Goal: Information Seeking & Learning: Learn about a topic

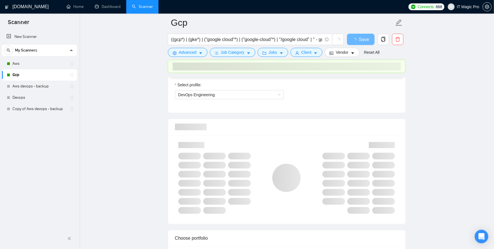
click at [36, 62] on link "Aws" at bounding box center [39, 63] width 54 height 11
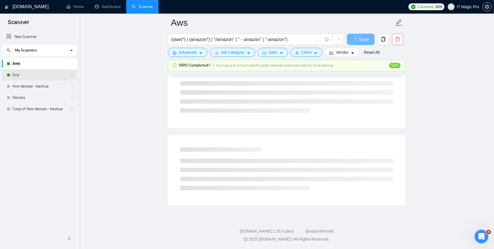
click at [46, 72] on link "Gcp" at bounding box center [39, 74] width 54 height 11
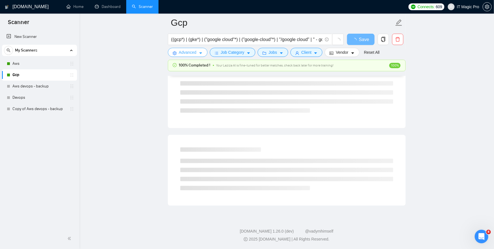
click at [191, 56] on button "Advanced" at bounding box center [188, 52] width 40 height 9
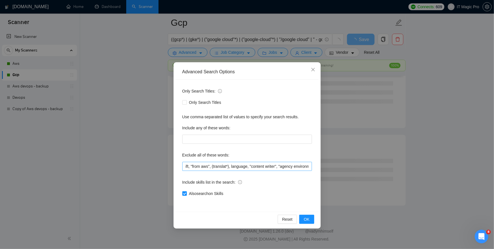
scroll to position [0, 600]
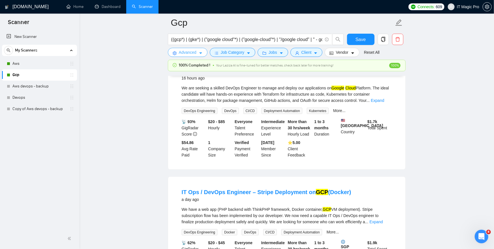
click at [203, 52] on icon "caret-down" at bounding box center [201, 53] width 4 height 4
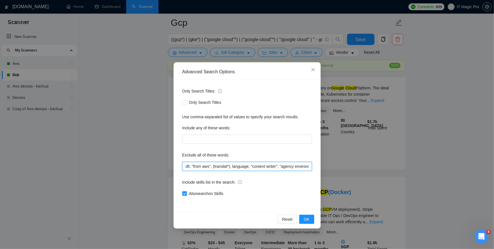
click at [220, 168] on input "Freepbx, article, salesforce, oracle, (mentor*), tutorial, CockroachDB, keycloa…" at bounding box center [247, 166] width 130 height 9
drag, startPoint x: 220, startPoint y: 168, endPoint x: 232, endPoint y: 167, distance: 11.6
click at [232, 167] on input "Freepbx, article, salesforce, oracle, (mentor*), tutorial, CockroachDB, keycloa…" at bounding box center [247, 166] width 130 height 9
type input "Freepbx, article, salesforce, oracle, (mentor*), tutorial, CockroachDB, keycloa…"
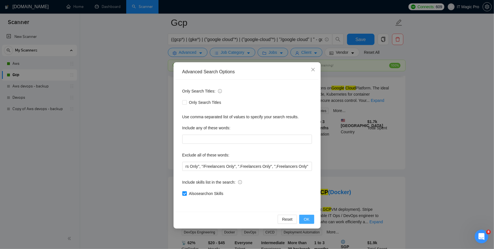
scroll to position [0, 0]
click at [309, 220] on span "OK" at bounding box center [307, 219] width 6 height 6
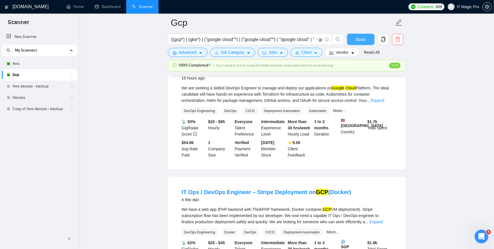
click at [368, 38] on button "Save" at bounding box center [360, 39] width 27 height 11
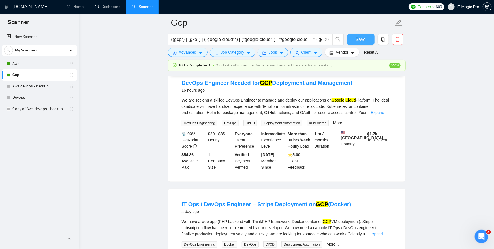
scroll to position [293, 0]
click at [49, 65] on link "Aws" at bounding box center [39, 63] width 54 height 11
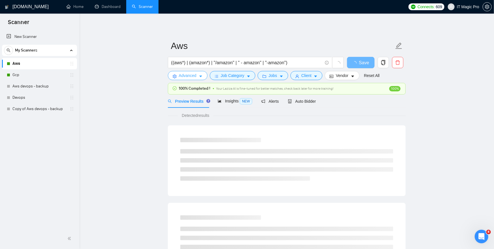
click at [189, 76] on span "Advanced" at bounding box center [188, 75] width 18 height 6
click at [56, 77] on link "Gcp" at bounding box center [39, 74] width 54 height 11
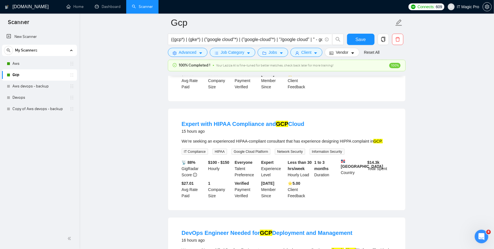
scroll to position [145, 0]
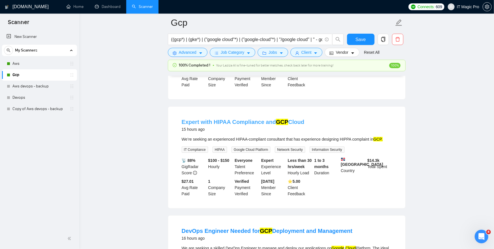
click at [249, 125] on link "Expert with HIPAA Compliance and GCP Cloud" at bounding box center [243, 122] width 123 height 6
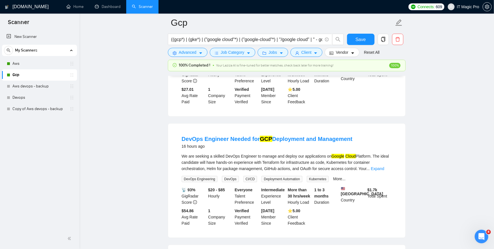
scroll to position [236, 0]
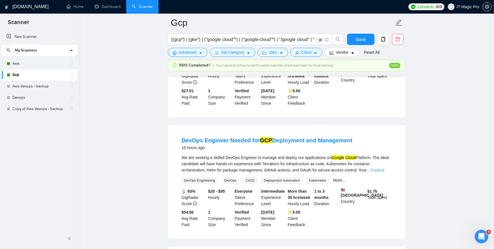
click at [384, 172] on link "Expand" at bounding box center [377, 170] width 13 height 5
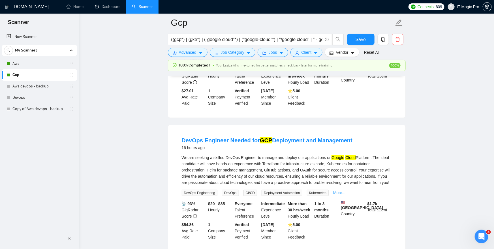
click at [346, 195] on link "More..." at bounding box center [339, 193] width 12 height 5
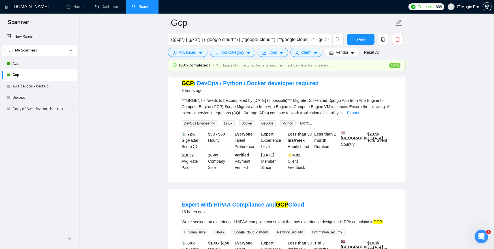
scroll to position [0, 0]
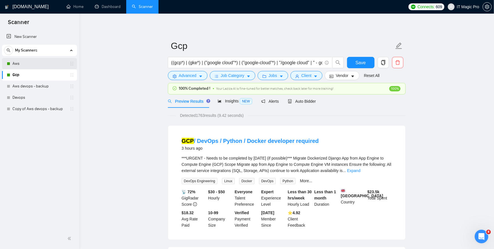
click at [49, 63] on link "Aws" at bounding box center [39, 63] width 54 height 11
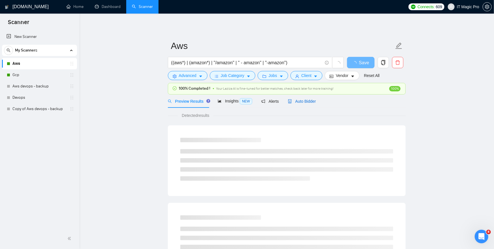
click at [315, 102] on span "Auto Bidder" at bounding box center [302, 101] width 28 height 5
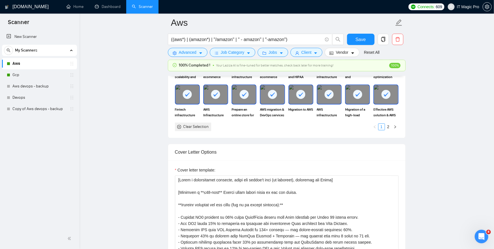
scroll to position [579, 0]
